Goal: Task Accomplishment & Management: Manage account settings

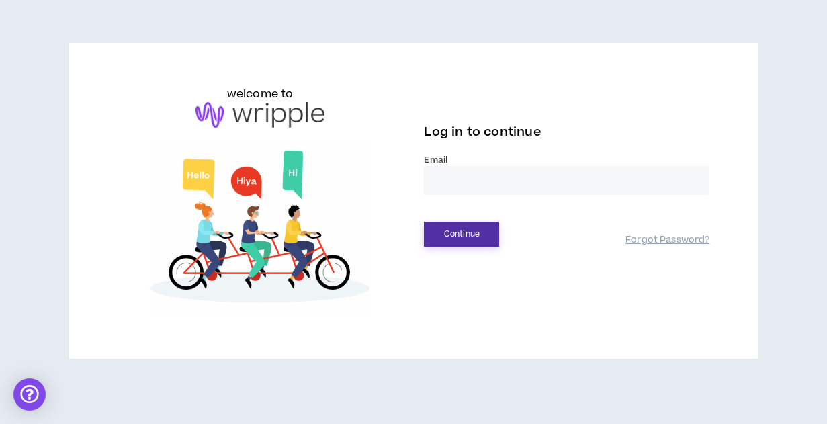
click at [465, 232] on button "Continue" at bounding box center [461, 234] width 75 height 25
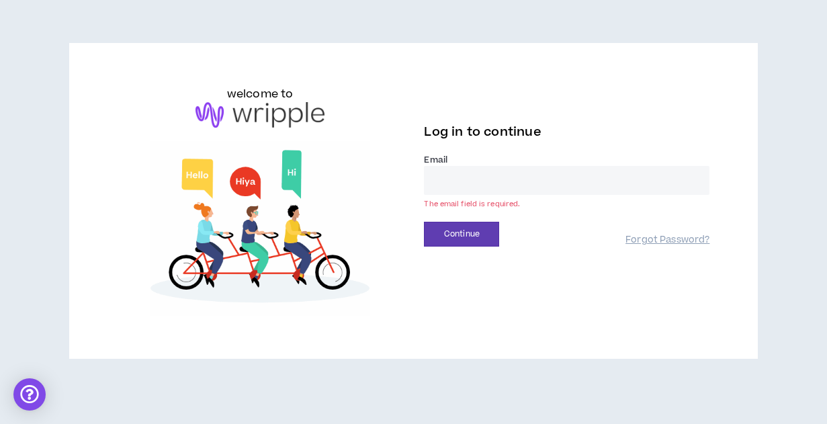
click at [438, 181] on input "email" at bounding box center [567, 180] width 286 height 29
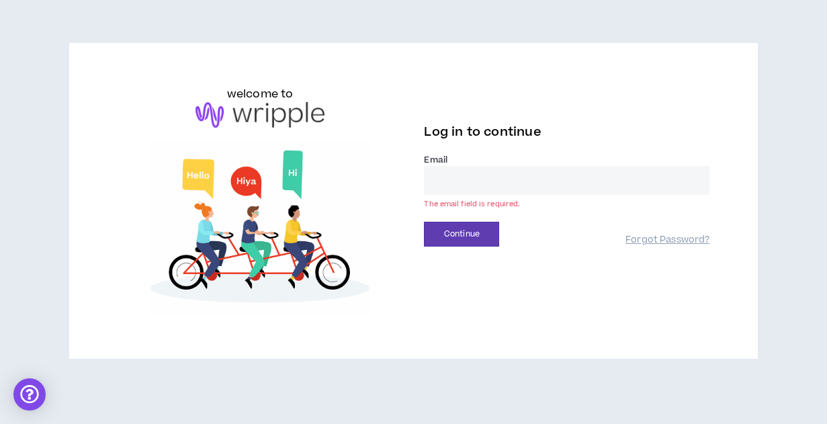
type input "**********"
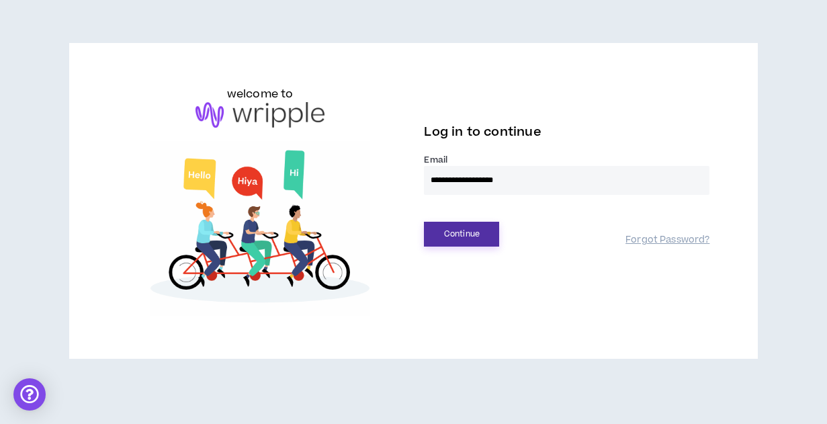
click at [462, 243] on button "Continue" at bounding box center [461, 234] width 75 height 25
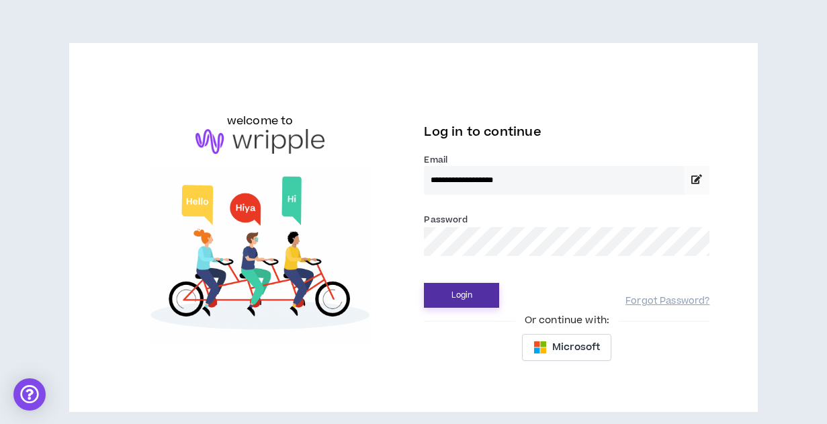
click at [459, 292] on button "Login" at bounding box center [461, 295] width 75 height 25
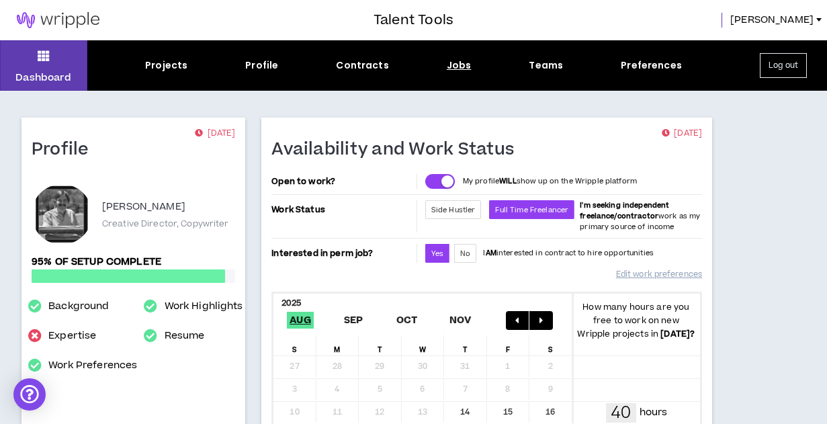
click at [456, 67] on div "Jobs" at bounding box center [459, 65] width 25 height 14
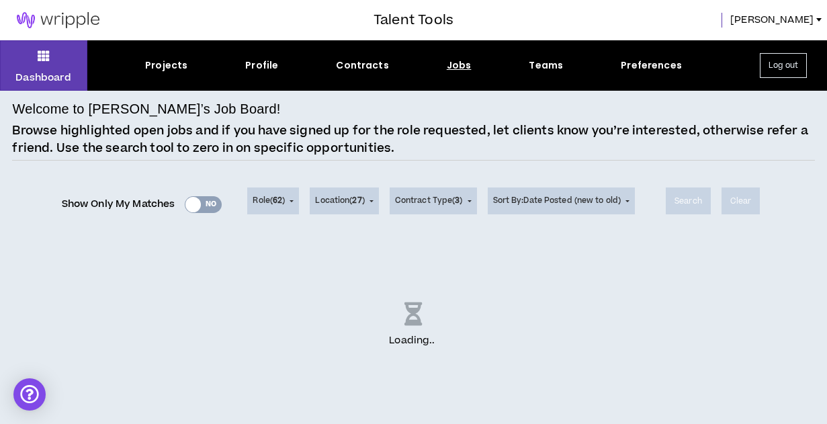
click at [191, 205] on div "Show Only My Matches Yes No" at bounding box center [142, 204] width 161 height 20
click at [190, 206] on div "Show Only My Matches Yes No" at bounding box center [142, 204] width 161 height 20
drag, startPoint x: 190, startPoint y: 206, endPoint x: 235, endPoint y: 199, distance: 46.2
click at [235, 199] on div "Show Only My Matches Yes No Role ( 62 ) 62 Selected Edit Done Experience & Desi…" at bounding box center [413, 201] width 802 height 54
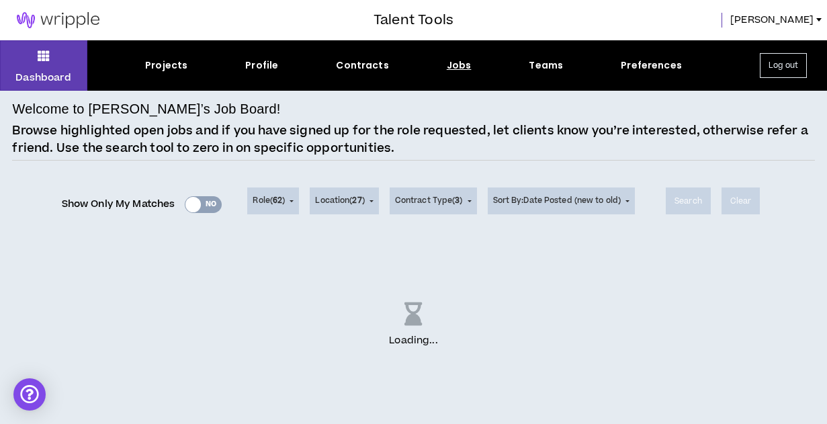
click at [181, 205] on div "Show Only My Matches Yes No" at bounding box center [142, 204] width 161 height 20
click at [187, 205] on div "Show Only My Matches Yes No" at bounding box center [142, 204] width 161 height 20
drag, startPoint x: 187, startPoint y: 205, endPoint x: 240, endPoint y: 209, distance: 53.2
click at [241, 208] on div "Show Only My Matches Yes No Role ( 62 ) 62 Selected Edit Done Experience & Desi…" at bounding box center [413, 201] width 802 height 54
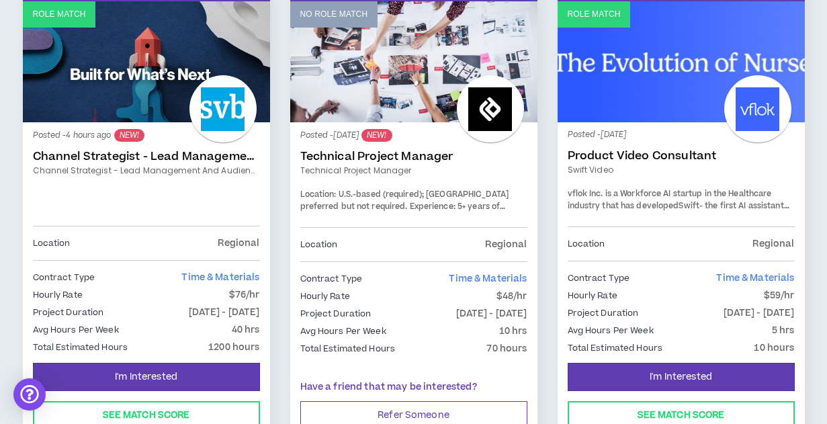
scroll to position [228, 0]
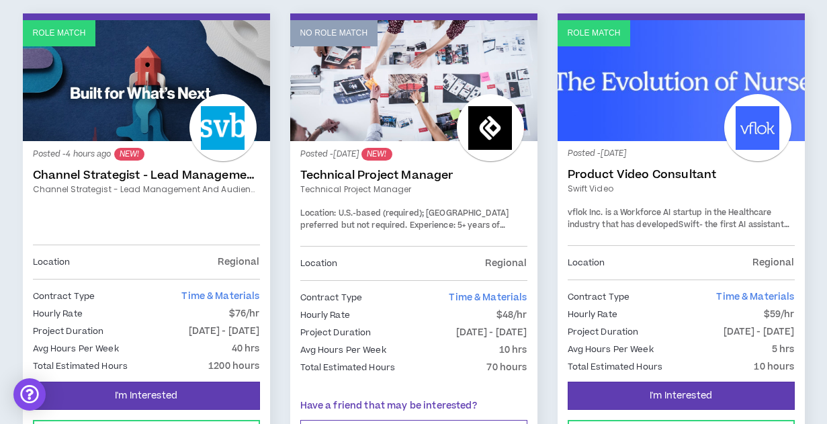
click at [175, 175] on link "Channel Strategist - Lead Management and Audience" at bounding box center [146, 175] width 227 height 13
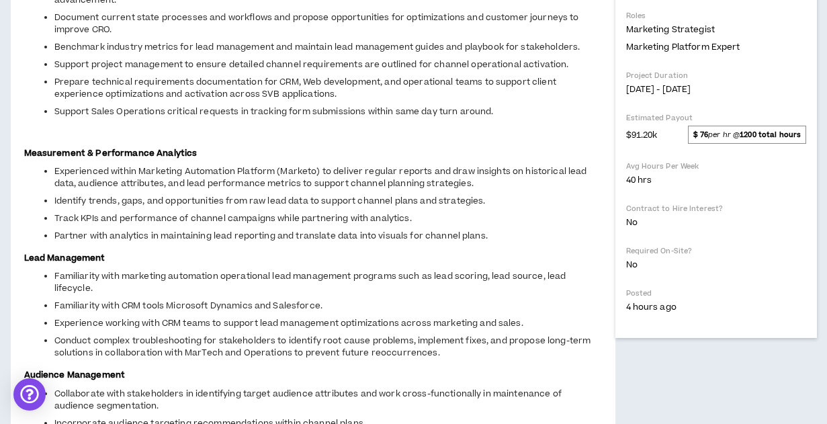
scroll to position [436, 0]
